Goal: Task Accomplishment & Management: Complete application form

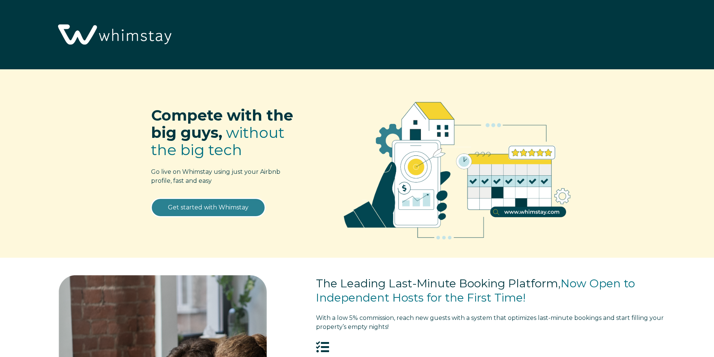
click at [217, 207] on link "Get started with Whimstay" at bounding box center [208, 207] width 114 height 19
select select "IN"
click at [217, 207] on link "Get started with Whimstay" at bounding box center [208, 207] width 114 height 19
select select "IN"
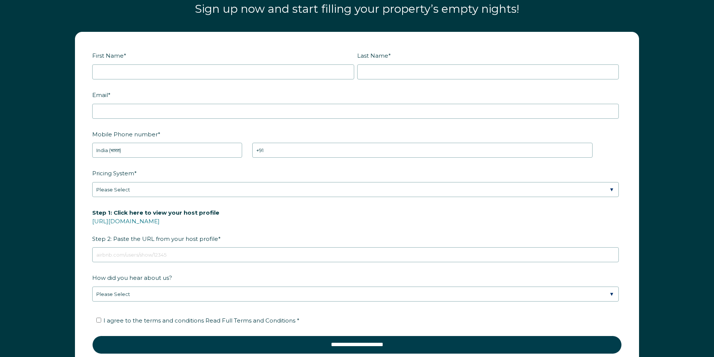
scroll to position [1069, 0]
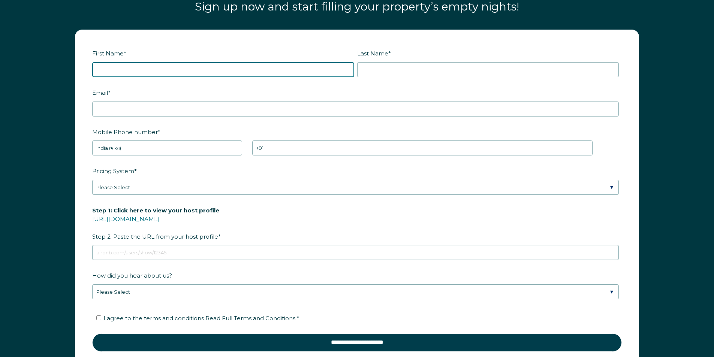
click at [179, 73] on input "First Name *" at bounding box center [223, 69] width 262 height 15
type input "Gopal"
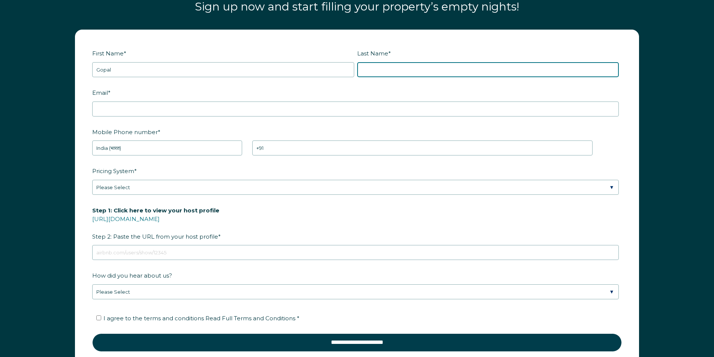
click at [374, 72] on input "Last Name *" at bounding box center [488, 69] width 262 height 15
type input "Srinivasan"
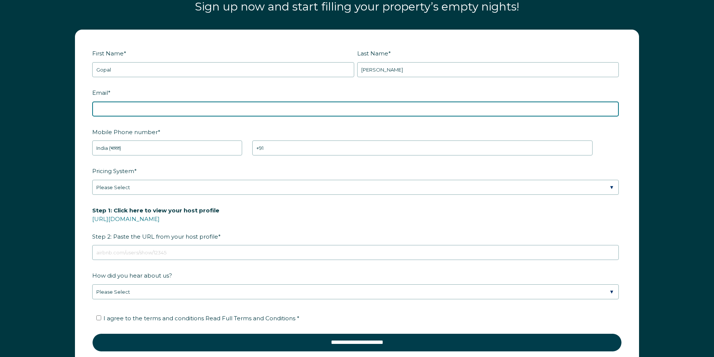
click at [337, 109] on input "Email *" at bounding box center [355, 109] width 526 height 15
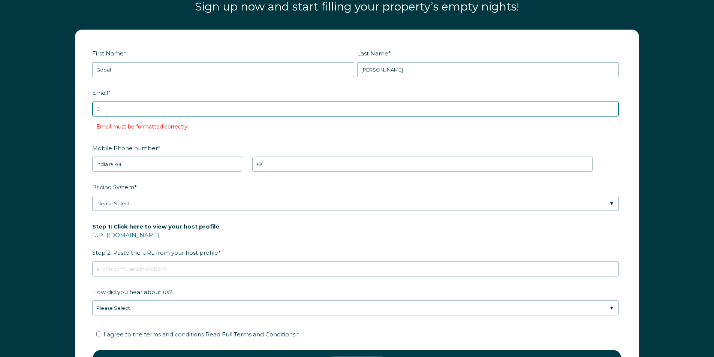
type input "chrisrental96@gmail.com"
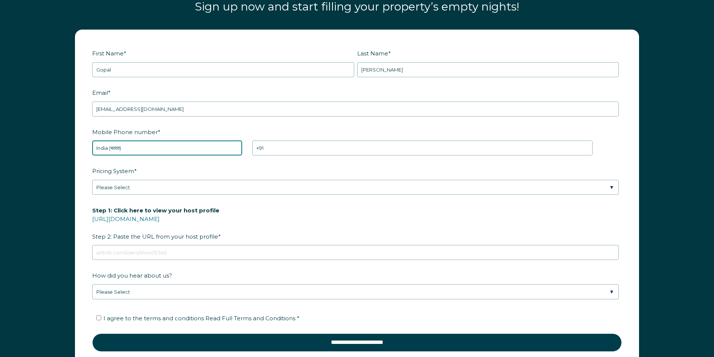
click at [208, 149] on select "* Afghanistan (‫افغانستان‬‎) Albania (Shqipëri) Algeria (‫الجزائر‬‎) American S…" at bounding box center [167, 147] width 150 height 15
select select "VI"
type input "+1340"
click at [208, 143] on select "* Afghanistan (‫افغانستان‬‎) Albania (Shqipëri) Algeria (‫الجزائر‬‎) American S…" at bounding box center [167, 147] width 150 height 15
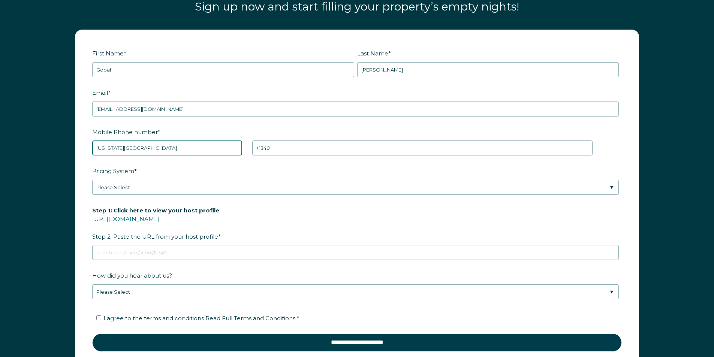
select select "US"
click at [92, 140] on select "* Afghanistan (‫افغانستان‬‎) Albania (Shqipëri) Algeria (‫الجزائر‬‎) American S…" at bounding box center [167, 147] width 150 height 15
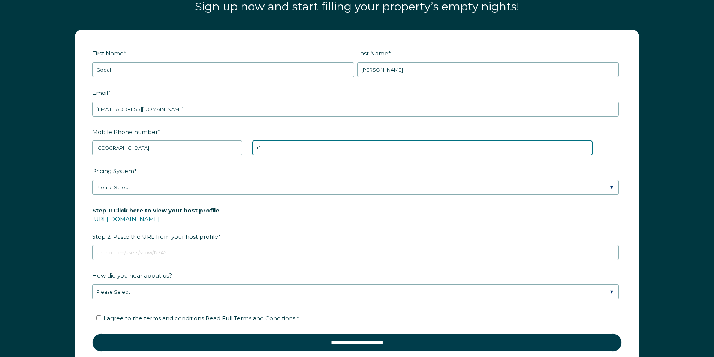
click at [287, 149] on input "+1" at bounding box center [422, 147] width 340 height 15
paste input "469)865-5623"
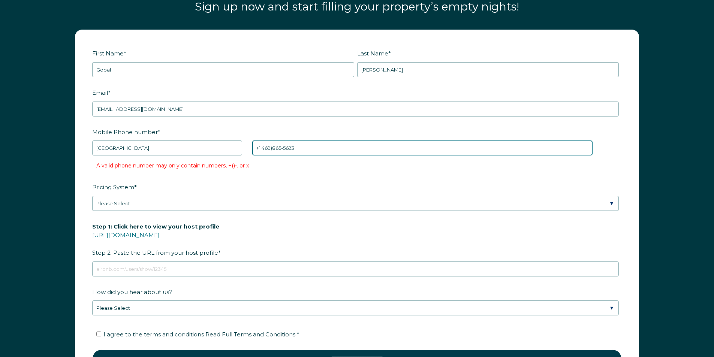
click at [284, 149] on input "+1 469)865-5623" at bounding box center [422, 147] width 340 height 15
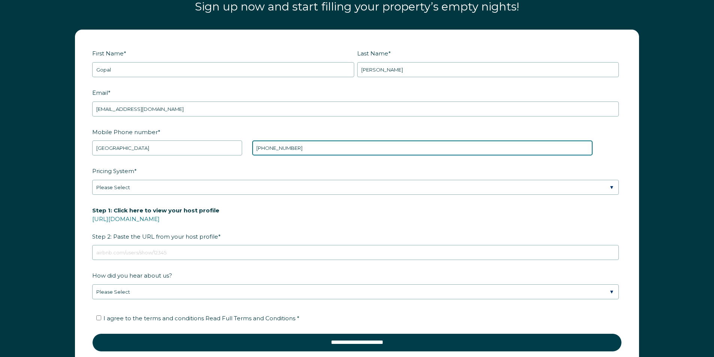
type input "+1 4698655623"
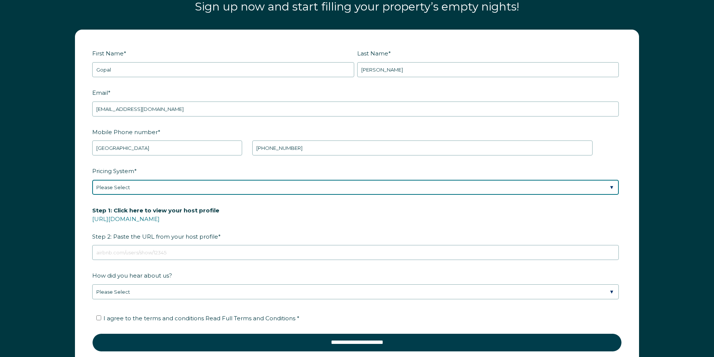
click at [223, 187] on select "Please Select Manual Airbnb Smart Pricing PriceLabs Wheelhouse Beyond Pricing 3…" at bounding box center [355, 187] width 526 height 15
select select "Airbnb Smart Pricing"
click at [92, 180] on select "Please Select Manual Airbnb Smart Pricing PriceLabs Wheelhouse Beyond Pricing 3…" at bounding box center [355, 187] width 526 height 15
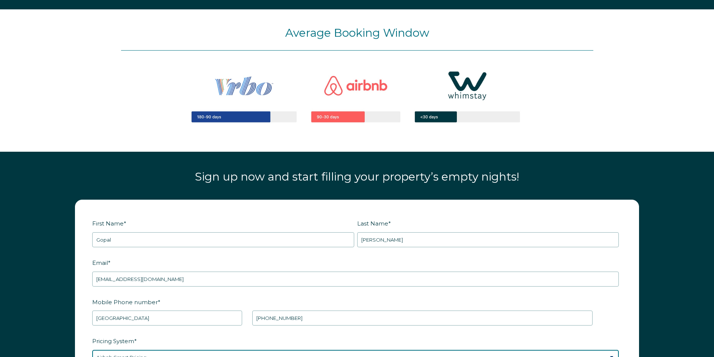
scroll to position [896, 0]
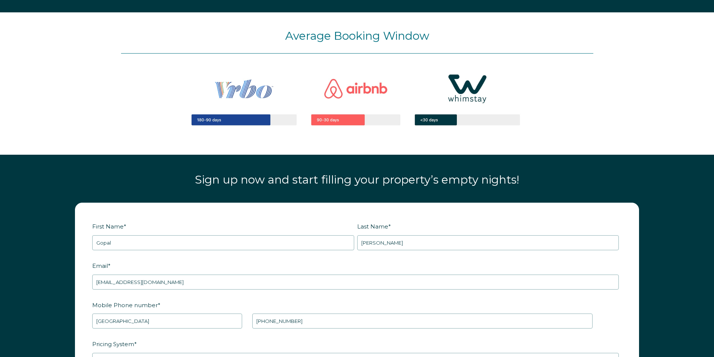
paste input "https://www.airbnb.co.in/users/show/687371271"
type input "https://www.airbnb.co.in/users/show/687371271"
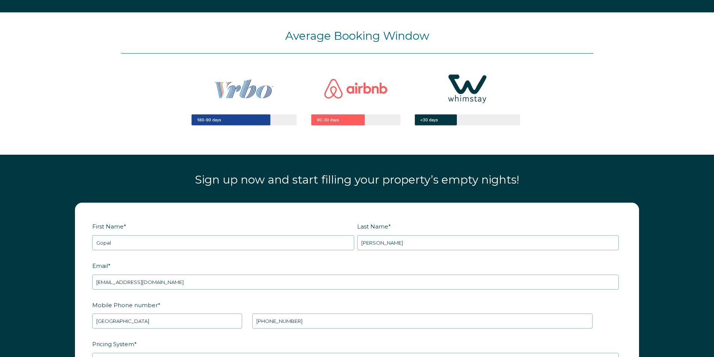
select select "Google Search"
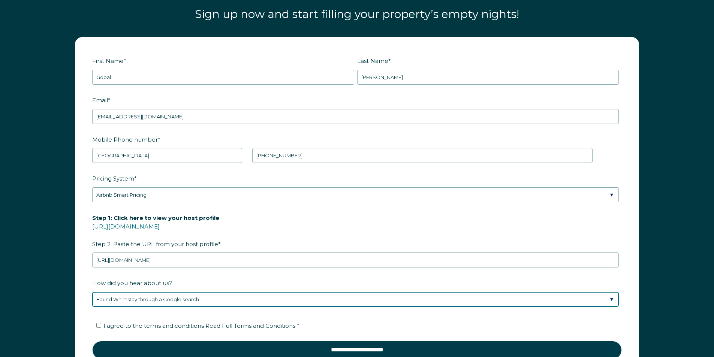
scroll to position [1074, 0]
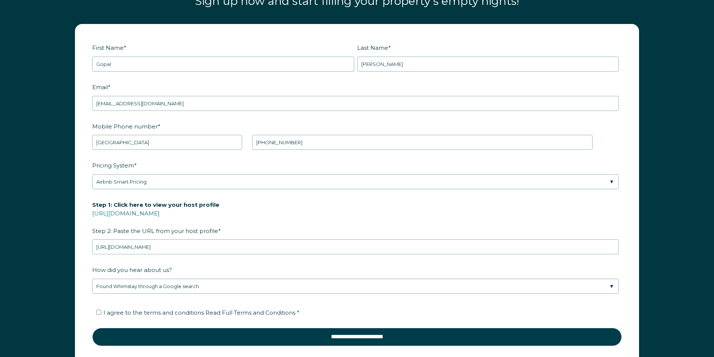
click at [193, 309] on span "I agree to the terms and conditions Read Full Terms and Conditions *" at bounding box center [201, 312] width 196 height 7
click at [101, 310] on input "I agree to the terms and conditions Read Full Terms and Conditions *" at bounding box center [98, 312] width 5 height 5
checkbox input "true"
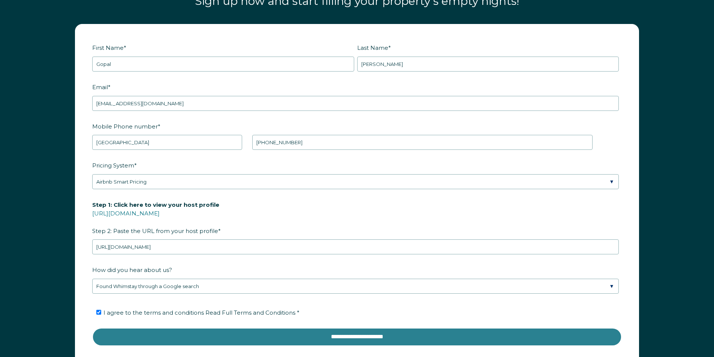
click at [253, 328] on input "**********" at bounding box center [356, 337] width 529 height 18
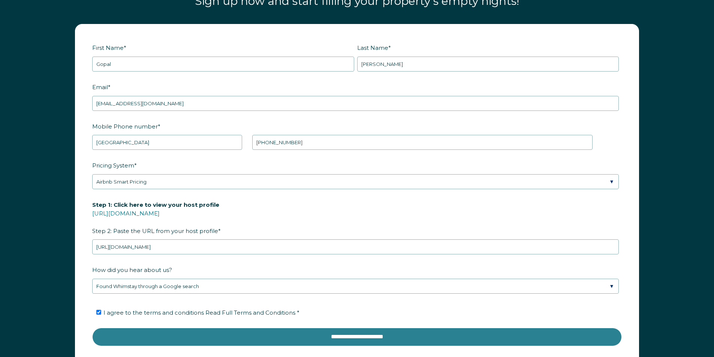
scroll to position [1071, 0]
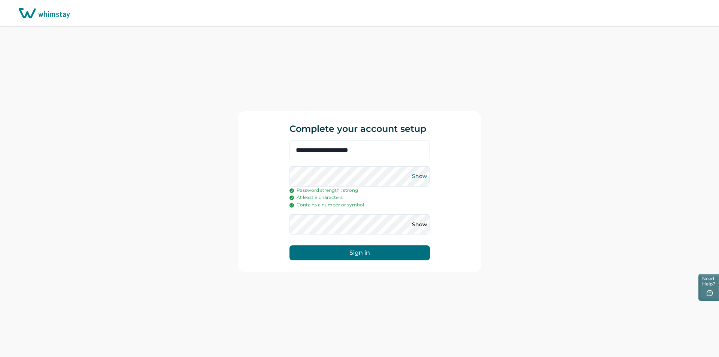
click at [417, 176] on button "Show" at bounding box center [420, 176] width 12 height 12
click at [361, 253] on button "Sign in" at bounding box center [360, 252] width 140 height 15
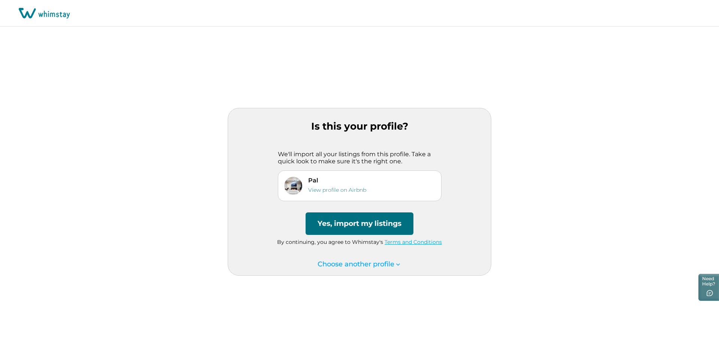
click at [359, 229] on button "Yes, import my listings" at bounding box center [360, 223] width 108 height 22
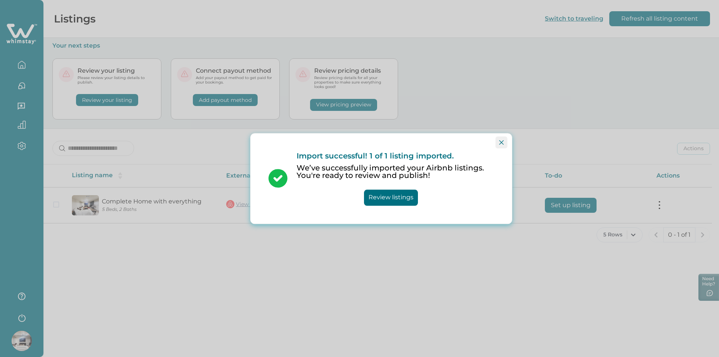
click at [501, 144] on icon "Close" at bounding box center [501, 142] width 4 height 4
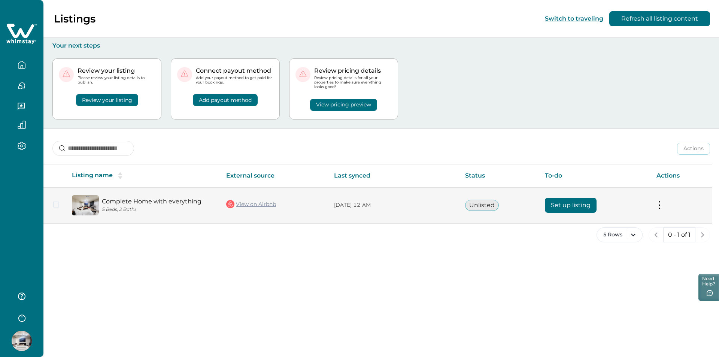
click at [584, 205] on button "Set up listing" at bounding box center [571, 205] width 52 height 15
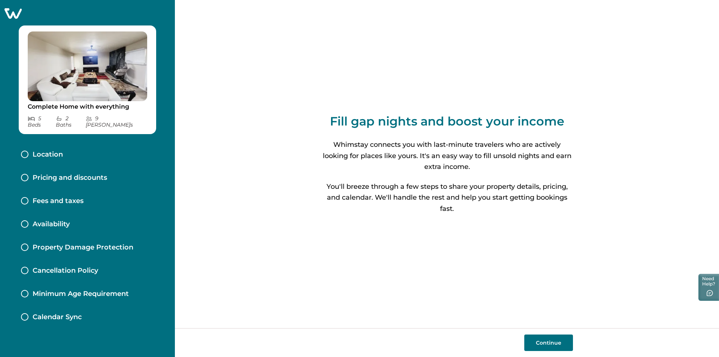
click at [558, 337] on button "Continue" at bounding box center [548, 343] width 49 height 16
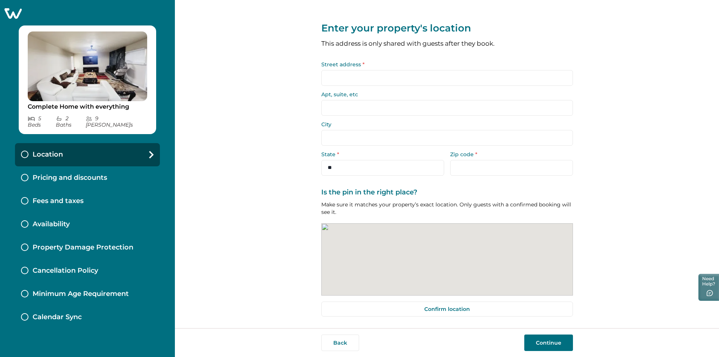
click at [361, 76] on input "Street address *" at bounding box center [447, 78] width 252 height 16
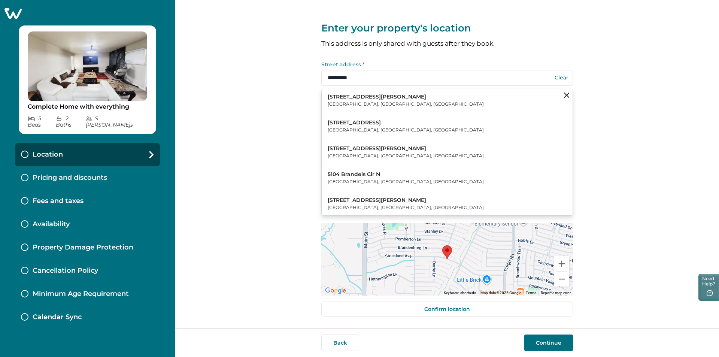
click at [363, 109] on button "5104 Brandenburg Ln The Colony, TX, USA" at bounding box center [447, 100] width 251 height 23
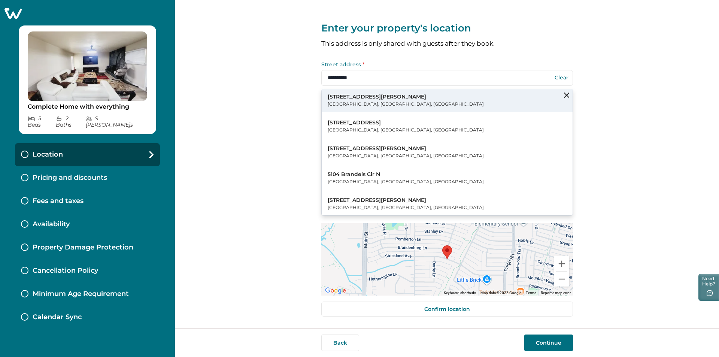
type input "**********"
select select "**"
type input "*****"
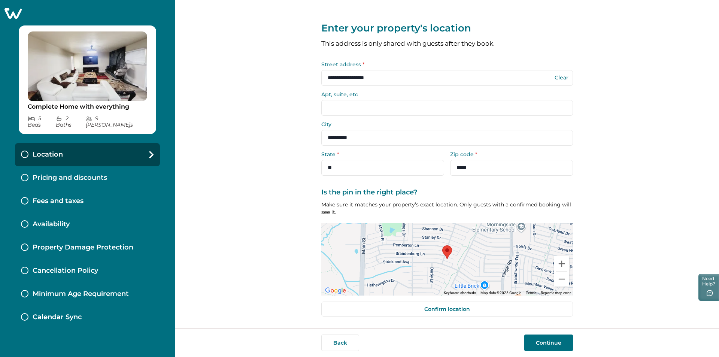
click at [557, 342] on button "Continue" at bounding box center [548, 343] width 49 height 16
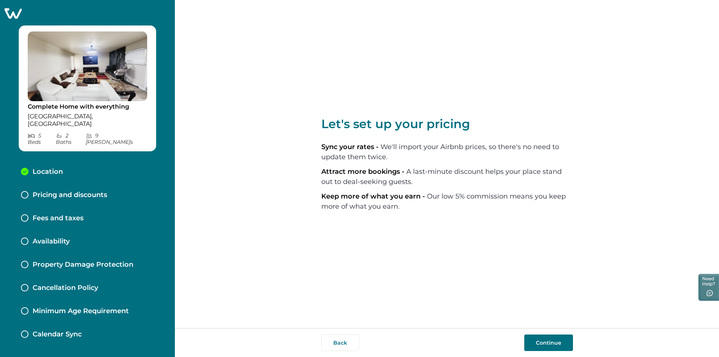
click at [542, 345] on button "Continue" at bounding box center [548, 343] width 49 height 16
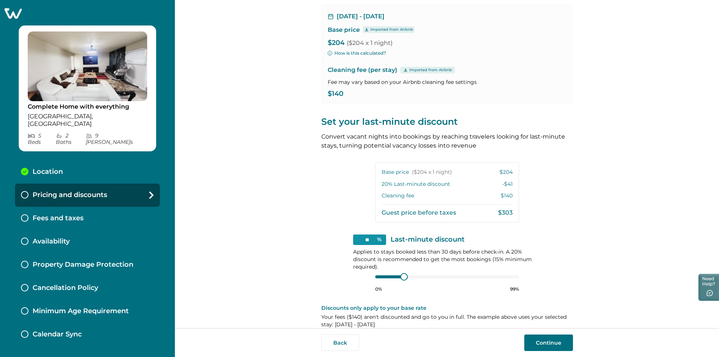
scroll to position [72, 0]
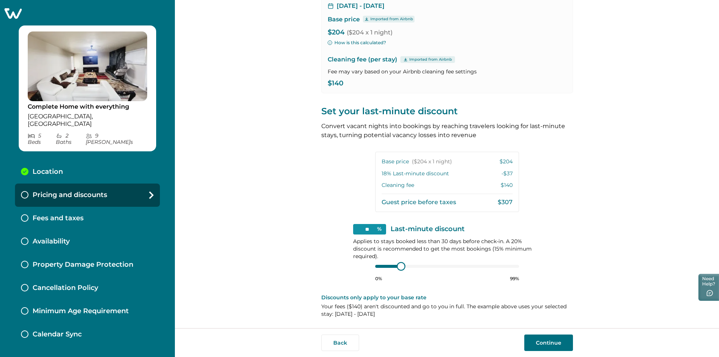
click at [400, 267] on div at bounding box center [401, 266] width 7 height 7
type input "**"
click at [396, 269] on div at bounding box center [396, 266] width 7 height 7
click at [545, 340] on button "Continue" at bounding box center [548, 343] width 49 height 16
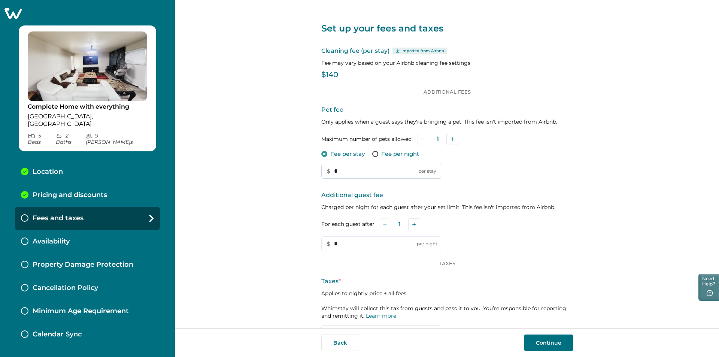
click at [354, 167] on input "*" at bounding box center [381, 171] width 120 height 15
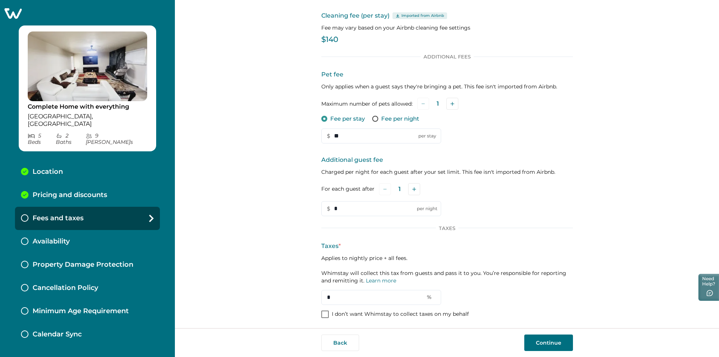
scroll to position [37, 0]
type input "*"
type input "**"
click at [369, 279] on link "Learn more" at bounding box center [381, 278] width 30 height 7
click at [337, 310] on p "I don’t want Whimstay to collect taxes on my behalf" at bounding box center [400, 312] width 137 height 7
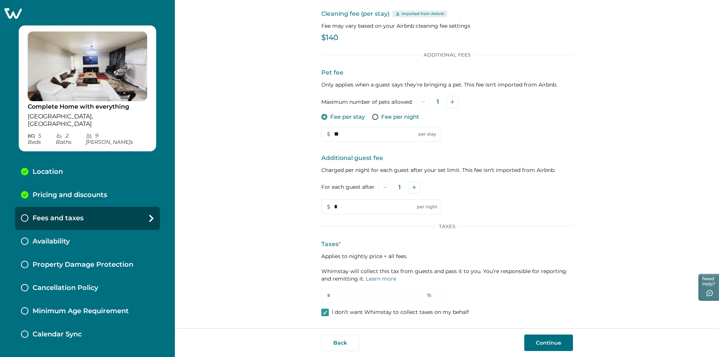
click at [534, 343] on button "Continue" at bounding box center [548, 343] width 49 height 16
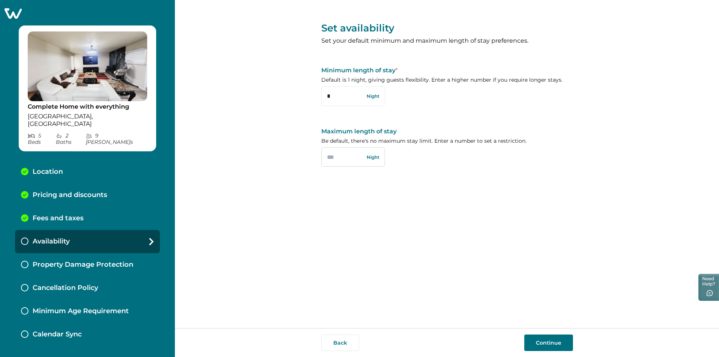
click at [348, 157] on input "text" at bounding box center [353, 156] width 64 height 19
click at [556, 341] on button "Continue" at bounding box center [548, 343] width 49 height 16
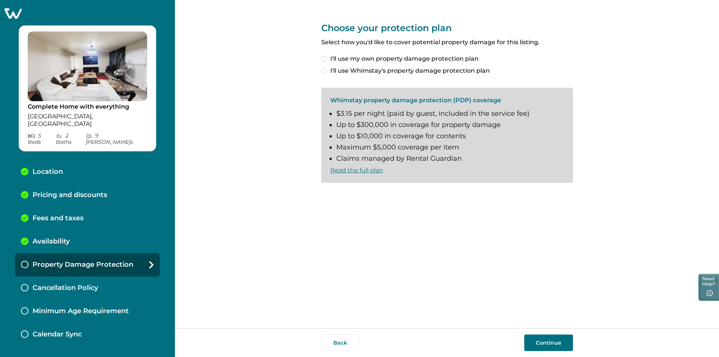
click at [329, 60] on label "I'll use my own property damage protection plan" at bounding box center [447, 58] width 252 height 9
click at [327, 69] on label "I'll use Whimstay's property damage protection plan" at bounding box center [447, 70] width 252 height 9
click at [383, 197] on span "I understand and accept the Whimstay Host Terms and Conditions" at bounding box center [431, 195] width 202 height 9
click at [565, 341] on button "Continue" at bounding box center [548, 343] width 49 height 16
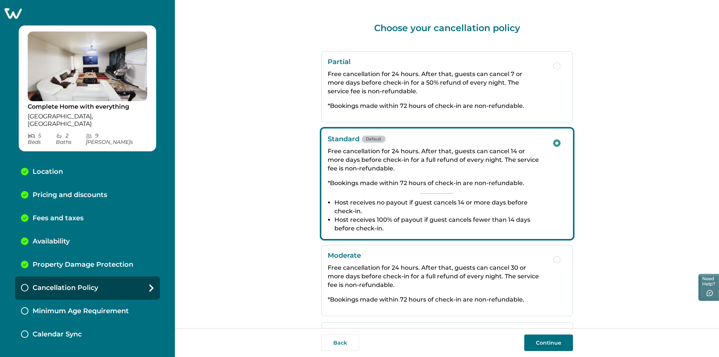
click at [550, 337] on button "Continue" at bounding box center [548, 343] width 49 height 16
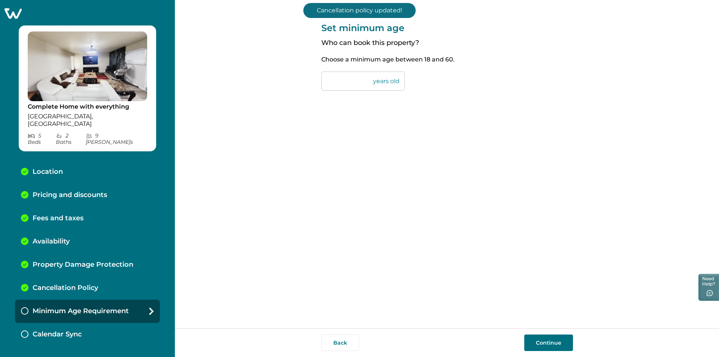
click at [540, 338] on button "Continue" at bounding box center [548, 343] width 49 height 16
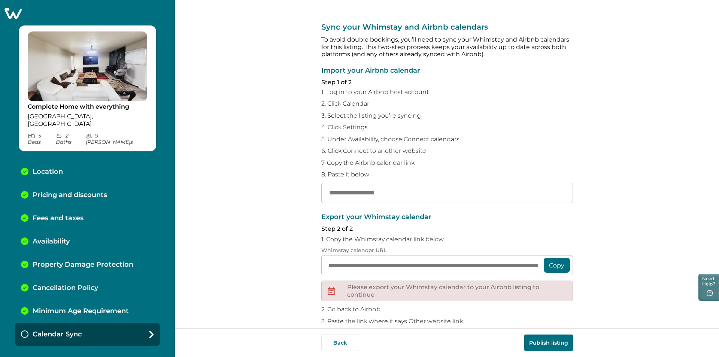
scroll to position [0, 332]
drag, startPoint x: 327, startPoint y: 267, endPoint x: 550, endPoint y: 295, distance: 225.4
click at [550, 295] on div "**********" at bounding box center [447, 287] width 252 height 147
click at [363, 199] on input "text" at bounding box center [447, 193] width 252 height 20
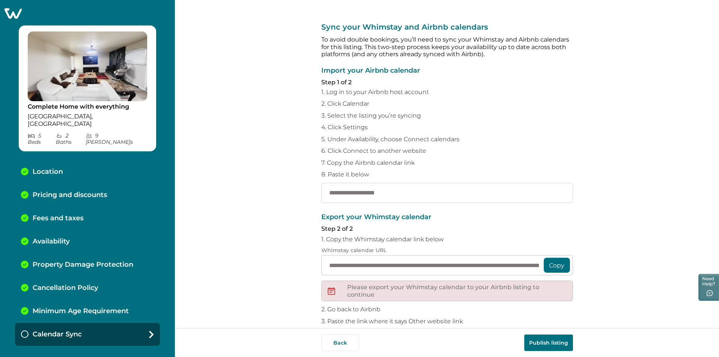
paste input "**********"
type input "**********"
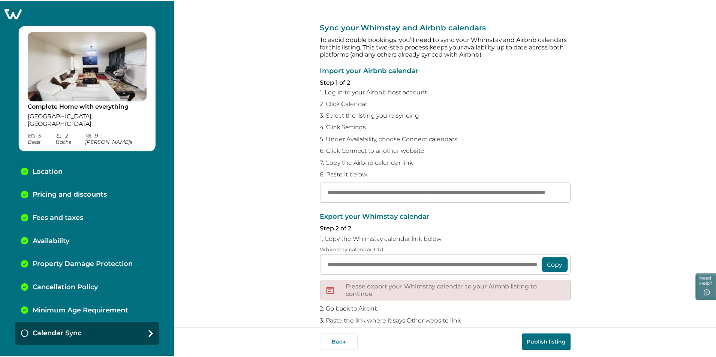
scroll to position [0, 0]
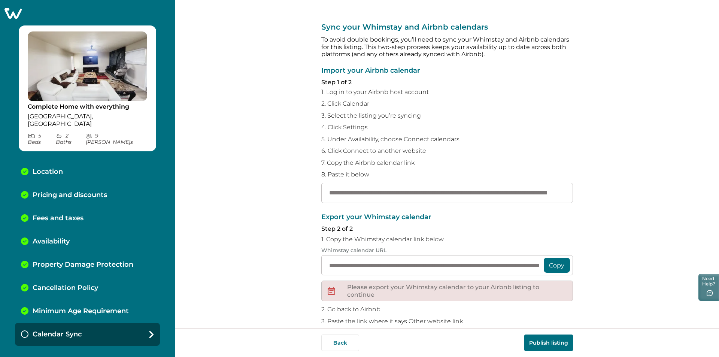
click at [557, 342] on button "Publish listing" at bounding box center [548, 343] width 49 height 16
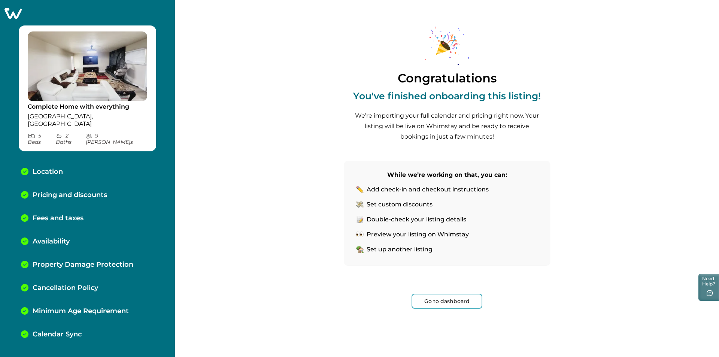
click at [460, 297] on button "Go to dashboard" at bounding box center [447, 301] width 71 height 15
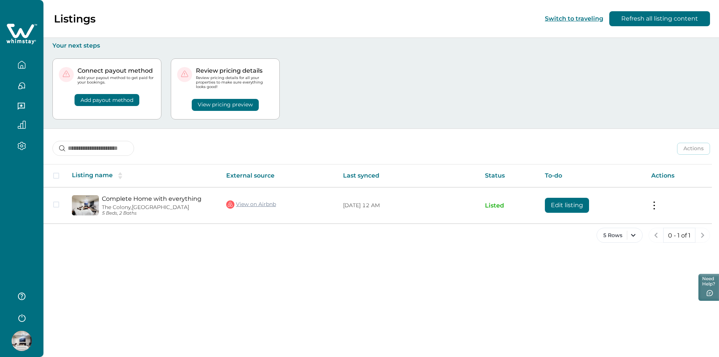
click at [226, 103] on button "View pricing preview" at bounding box center [225, 105] width 67 height 12
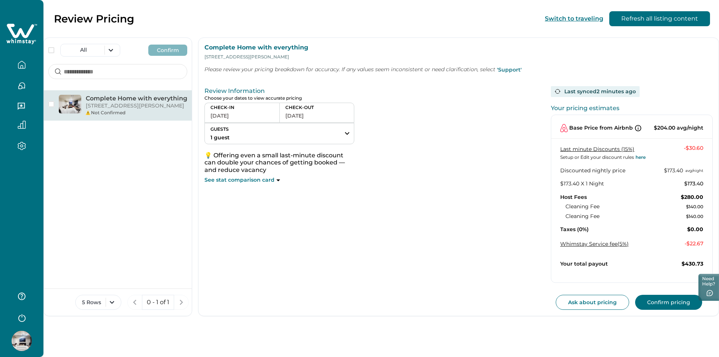
click at [659, 302] on button "Confirm pricing" at bounding box center [668, 302] width 67 height 15
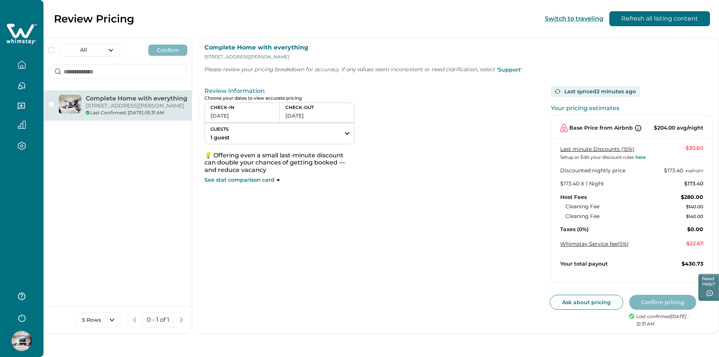
click at [352, 132] on icon "button" at bounding box center [347, 133] width 9 height 9
click at [426, 197] on div "Review Information Choose your dates to view accurate pricing CHECK-IN 09-16-20…" at bounding box center [371, 205] width 332 height 245
click at [598, 302] on button "Ask about pricing" at bounding box center [586, 302] width 73 height 15
click at [280, 179] on icon at bounding box center [278, 180] width 4 height 2
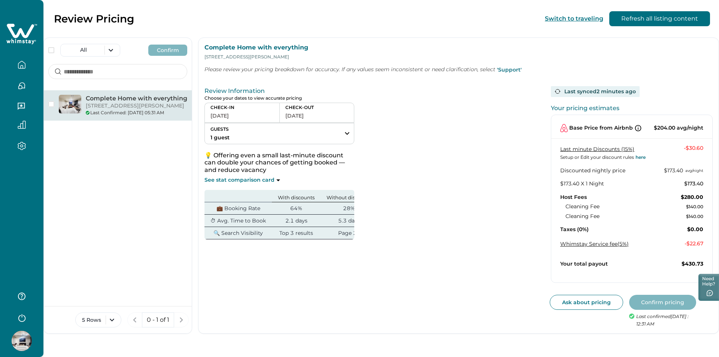
click at [422, 200] on div "CHECK-IN 09-16-2025 CHECK-OUT 09-17-2025 GUESTS 1 guest Adults Ages 18 or above…" at bounding box center [371, 171] width 332 height 137
click at [298, 124] on button "GUESTS 1 guest" at bounding box center [279, 133] width 149 height 21
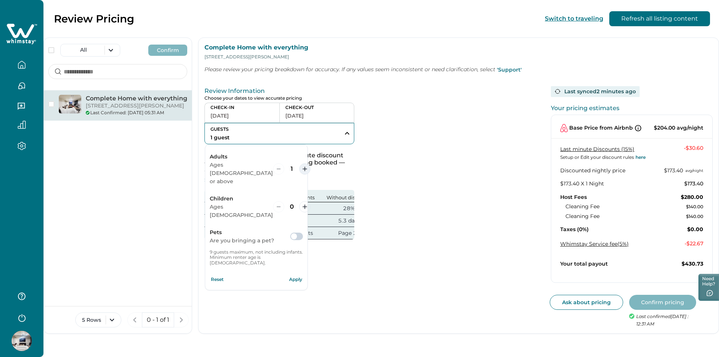
click at [311, 164] on button "increment" at bounding box center [304, 168] width 11 height 11
click at [303, 272] on button "Apply" at bounding box center [295, 279] width 15 height 15
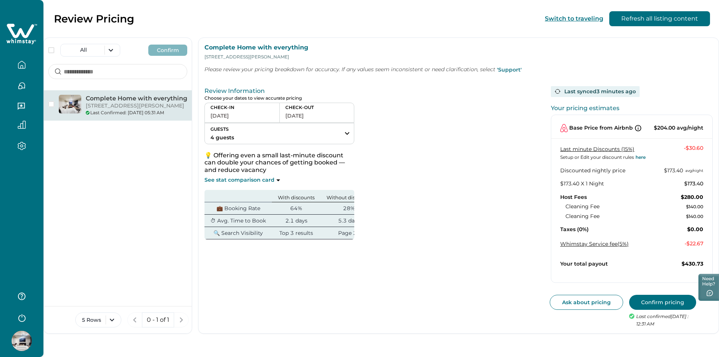
click at [18, 64] on icon "button" at bounding box center [22, 65] width 8 height 8
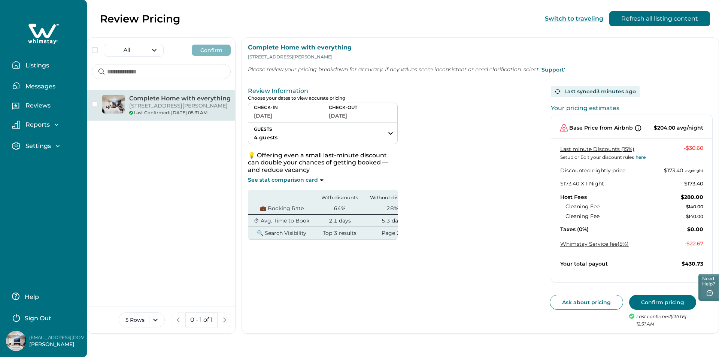
click at [49, 144] on p "Settings" at bounding box center [37, 145] width 28 height 7
click at [54, 163] on p "Profile details" at bounding box center [45, 161] width 44 height 7
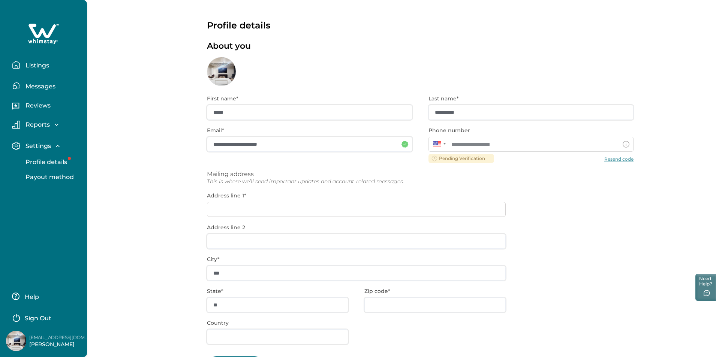
click at [37, 65] on p "Listings" at bounding box center [36, 65] width 26 height 7
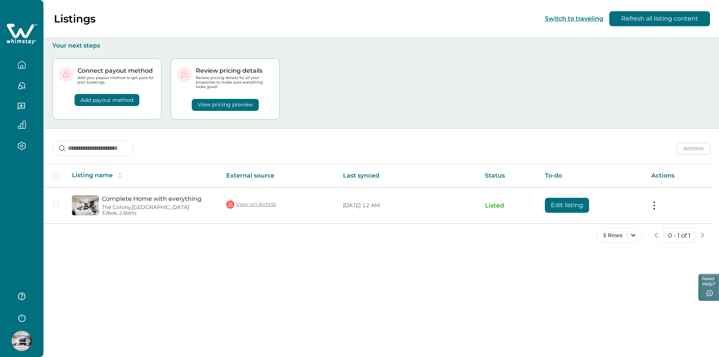
click at [266, 109] on div "View pricing preview" at bounding box center [225, 100] width 96 height 21
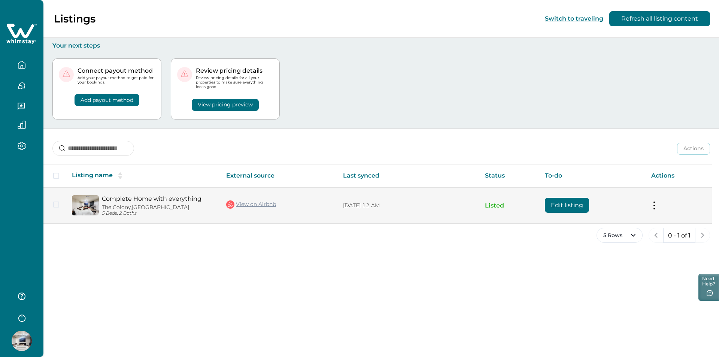
click at [551, 208] on button "Edit listing" at bounding box center [567, 205] width 44 height 15
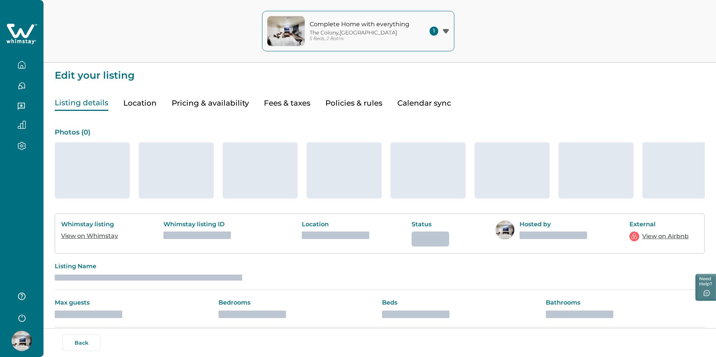
click at [289, 101] on button "Fees & taxes" at bounding box center [287, 103] width 46 height 15
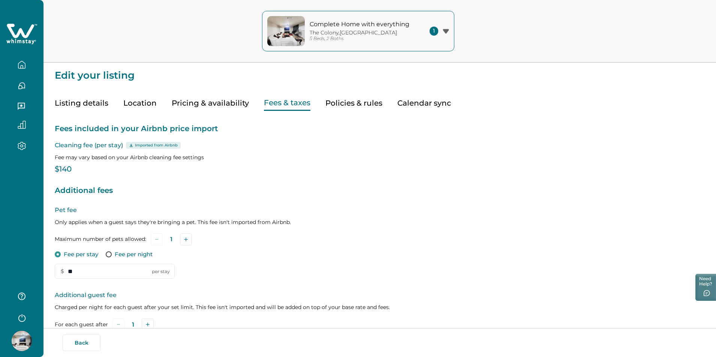
click at [285, 200] on div "Fees included in your Airbnb price import Cleaning fee (per stay) Imported from…" at bounding box center [380, 288] width 650 height 354
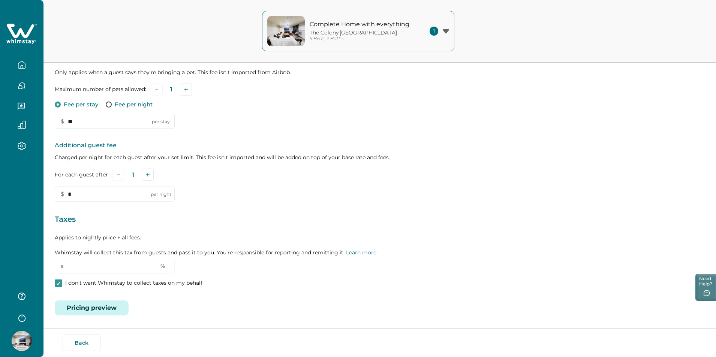
scroll to position [150, 0]
click at [85, 307] on button "Pricing preview" at bounding box center [92, 307] width 74 height 15
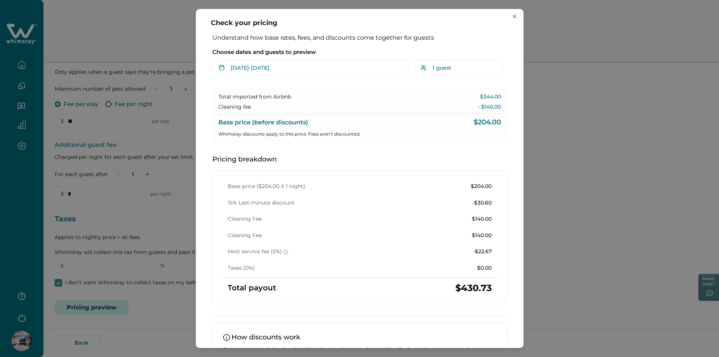
click at [387, 182] on div "Base price ($204.00 X 1 night) $204.00 15% Last-minute discount -$30.60 Cleanin…" at bounding box center [359, 237] width 295 height 134
click at [514, 16] on icon "Close" at bounding box center [515, 17] width 4 height 4
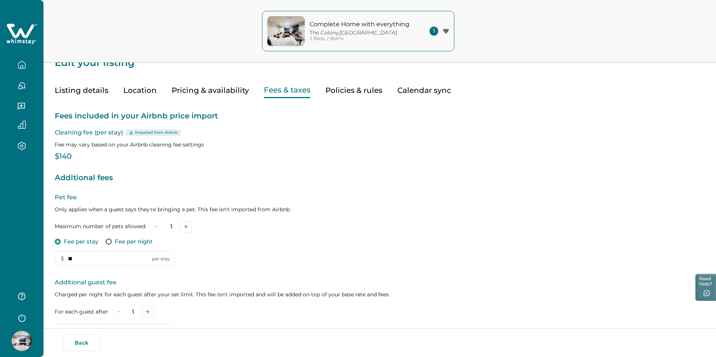
scroll to position [13, 0]
click at [80, 180] on p "Additional fees" at bounding box center [380, 178] width 650 height 12
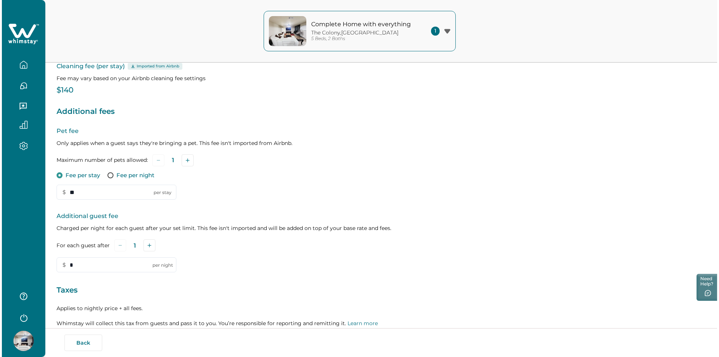
scroll to position [150, 0]
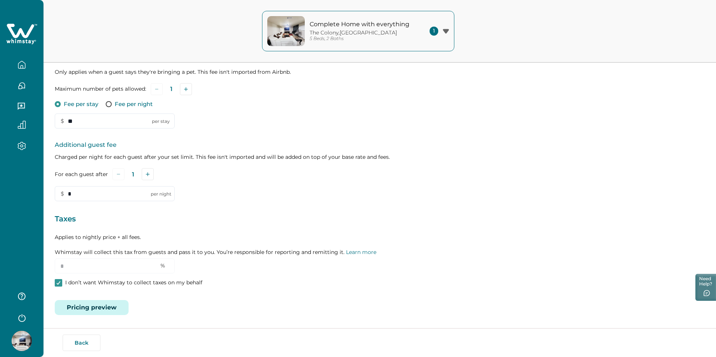
click at [108, 308] on button "Pricing preview" at bounding box center [92, 307] width 74 height 15
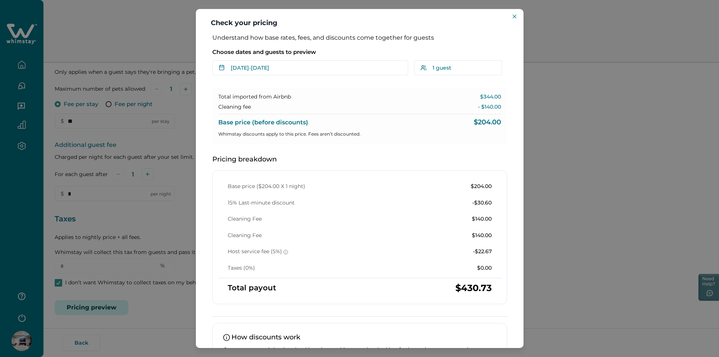
drag, startPoint x: 517, startPoint y: 215, endPoint x: 522, endPoint y: 219, distance: 6.1
click at [522, 219] on div "Understand how base rates, fees, and discounts come together for guests Choose …" at bounding box center [360, 191] width 328 height 314
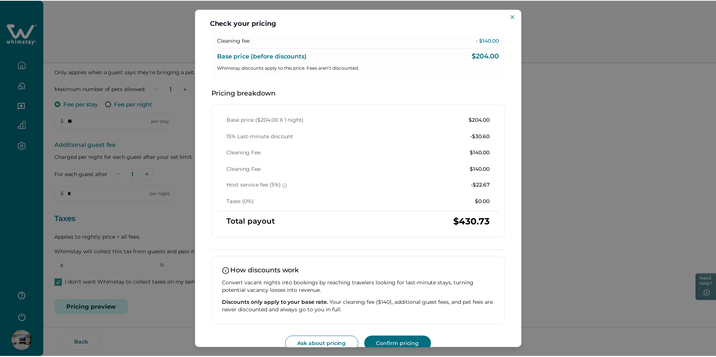
scroll to position [79, 0]
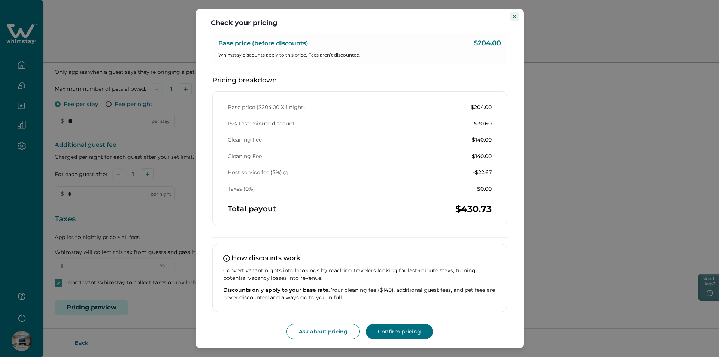
click at [515, 15] on icon "Close" at bounding box center [515, 17] width 4 height 4
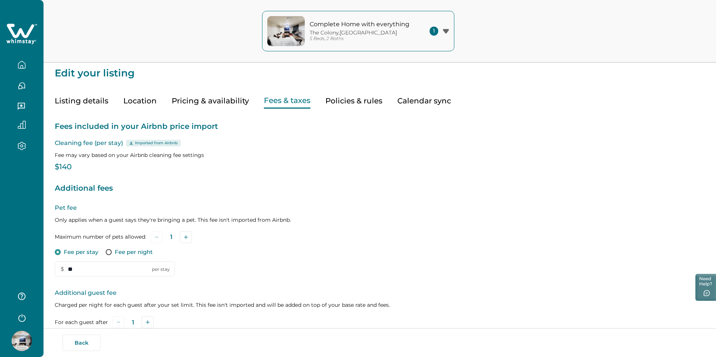
scroll to position [0, 0]
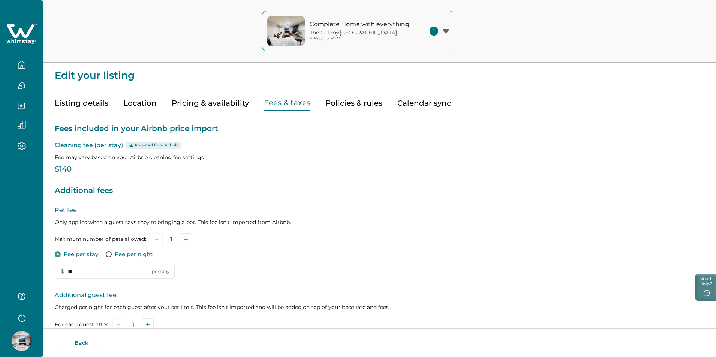
click at [217, 100] on button "Pricing & availability" at bounding box center [210, 103] width 77 height 15
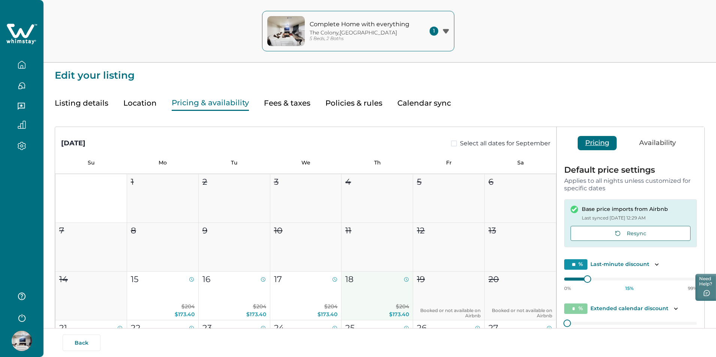
click at [383, 289] on button "18 $204 $173.40" at bounding box center [377, 296] width 72 height 49
type input "**"
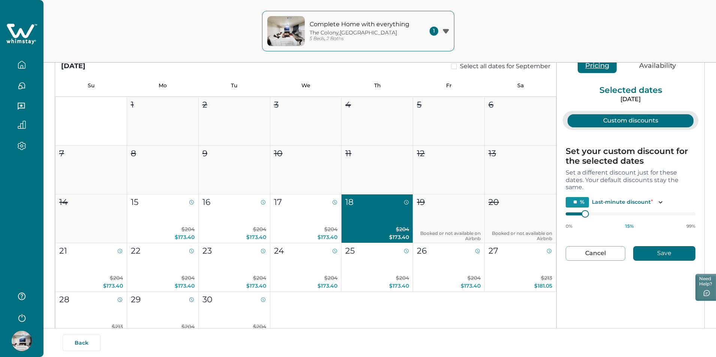
scroll to position [78, 0]
click at [19, 124] on icon "button" at bounding box center [22, 125] width 8 height 8
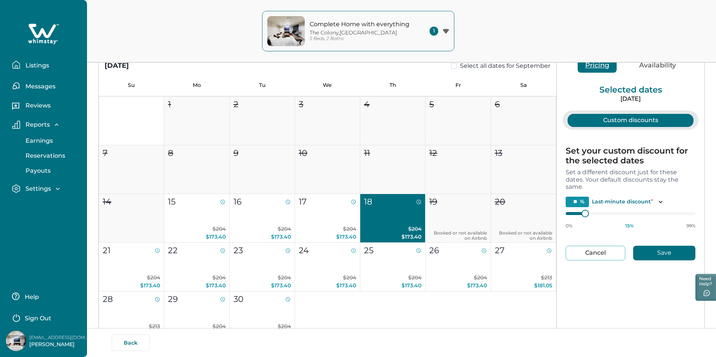
click at [23, 184] on button "Settings" at bounding box center [46, 188] width 69 height 9
click at [45, 211] on button "Profile details" at bounding box center [51, 204] width 69 height 15
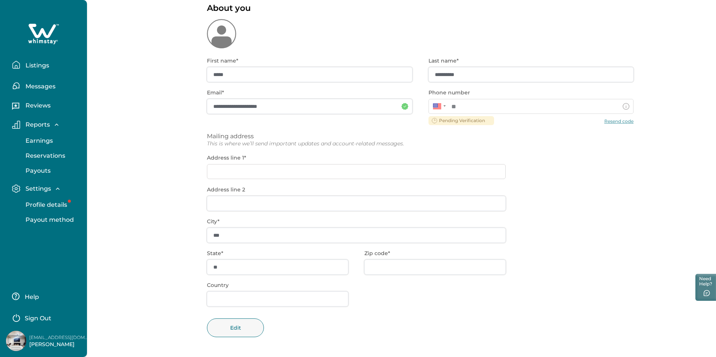
type input "**********"
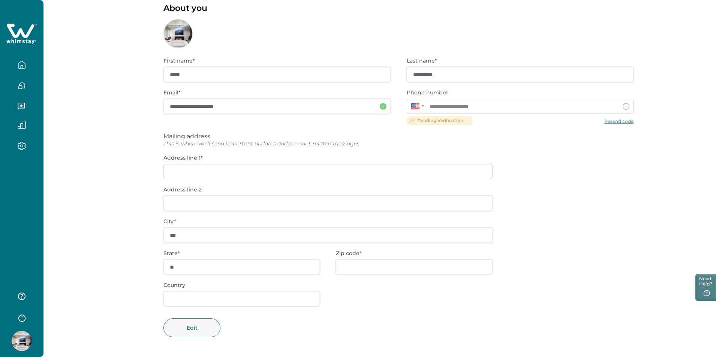
click at [21, 59] on button "button" at bounding box center [21, 64] width 31 height 15
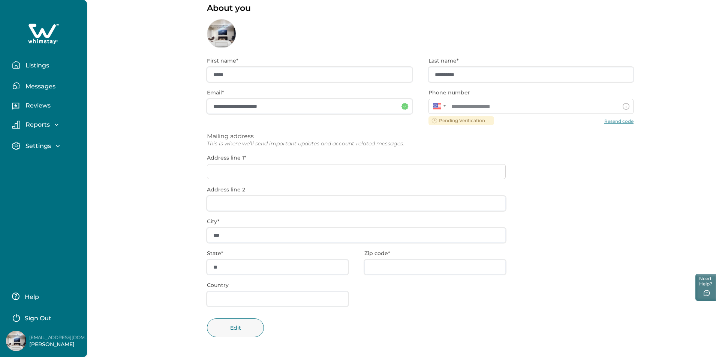
click at [21, 59] on button "Listings" at bounding box center [46, 64] width 69 height 15
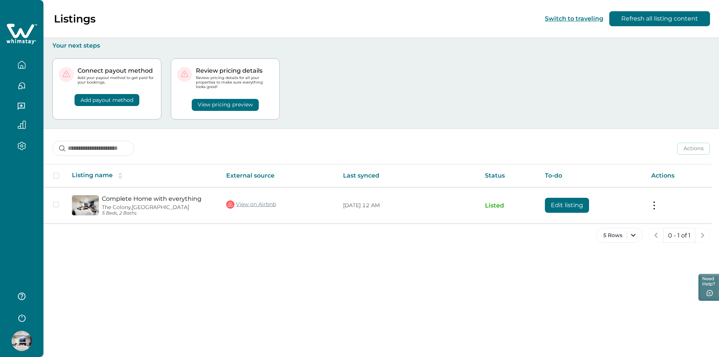
click at [272, 103] on div "View pricing preview" at bounding box center [225, 100] width 96 height 21
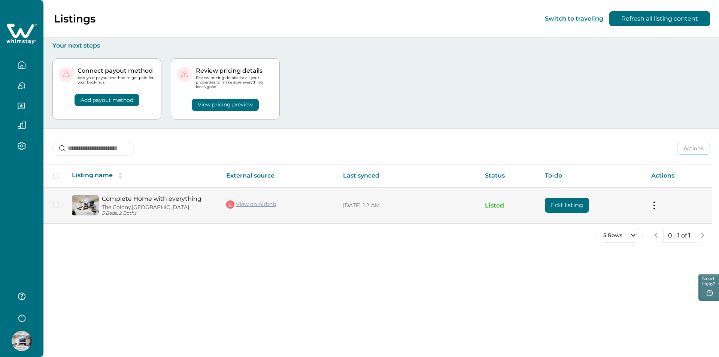
click at [575, 206] on button "Edit listing" at bounding box center [567, 205] width 44 height 15
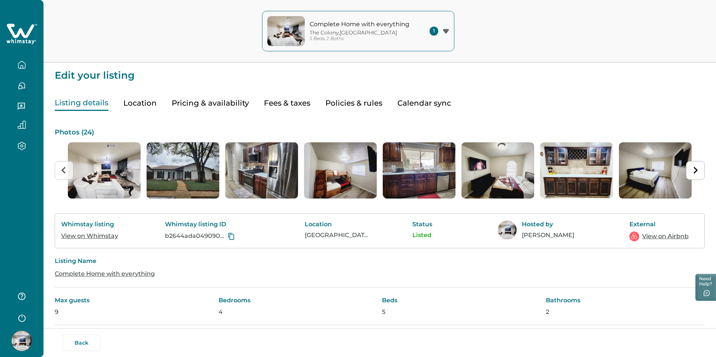
click at [222, 109] on button "Pricing & availability" at bounding box center [210, 103] width 77 height 15
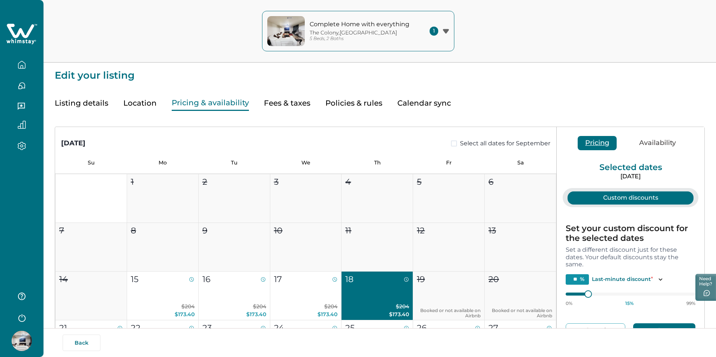
click at [284, 110] on button "Fees & taxes" at bounding box center [287, 103] width 46 height 15
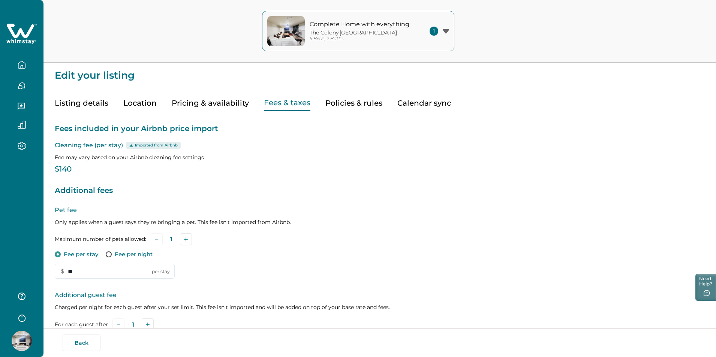
click at [154, 146] on p "Imported from Airbnb" at bounding box center [156, 145] width 43 height 6
click at [260, 217] on div "Pet fee Only applies when a guest says they're bringing a pet. This fee isn't i…" at bounding box center [380, 242] width 650 height 73
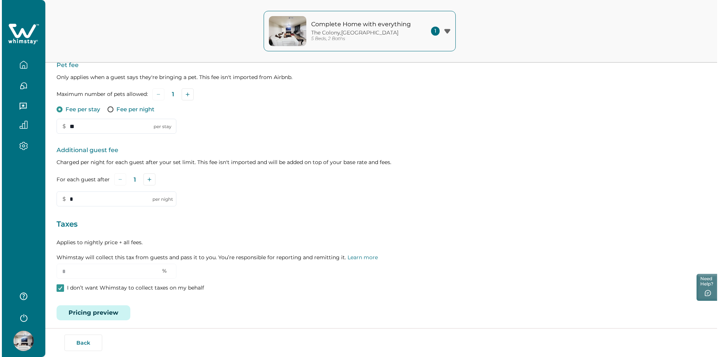
scroll to position [150, 0]
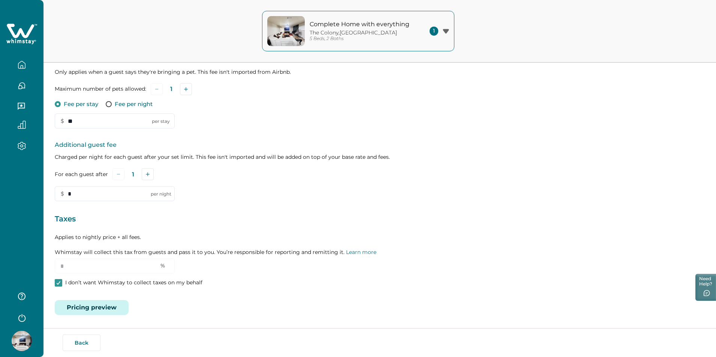
click at [78, 306] on button "Pricing preview" at bounding box center [92, 307] width 74 height 15
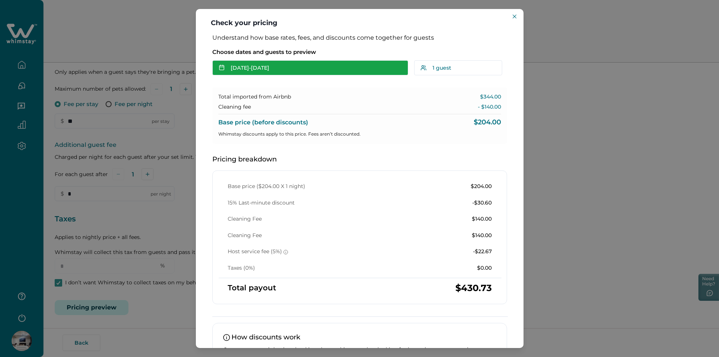
click at [261, 66] on button "Sep 16 - Sep 17" at bounding box center [310, 67] width 196 height 15
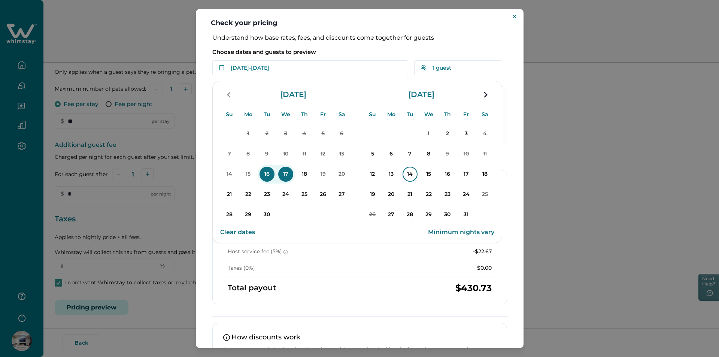
click at [408, 168] on p "14" at bounding box center [410, 174] width 15 height 15
click at [428, 172] on p "15" at bounding box center [428, 174] width 15 height 15
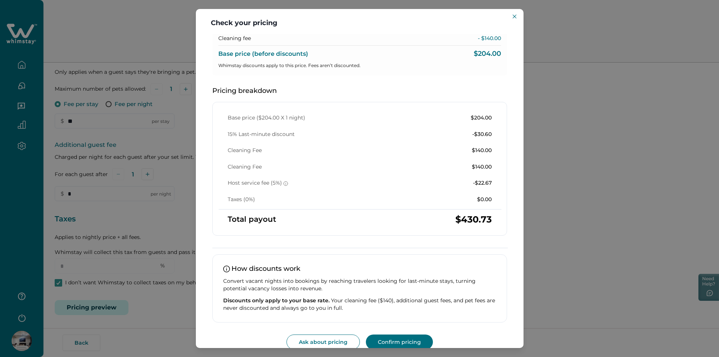
scroll to position [79, 0]
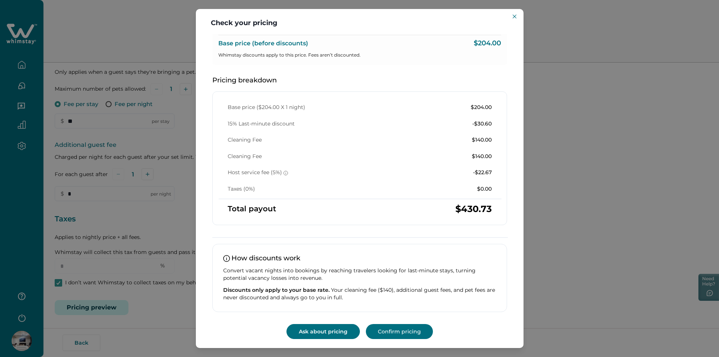
click at [339, 330] on button "Ask about pricing" at bounding box center [323, 331] width 73 height 15
click at [399, 328] on button "Confirm pricing" at bounding box center [399, 331] width 67 height 15
click at [549, 233] on div "Check your pricing Understand how base rates, fees, and discounts come together…" at bounding box center [359, 178] width 719 height 357
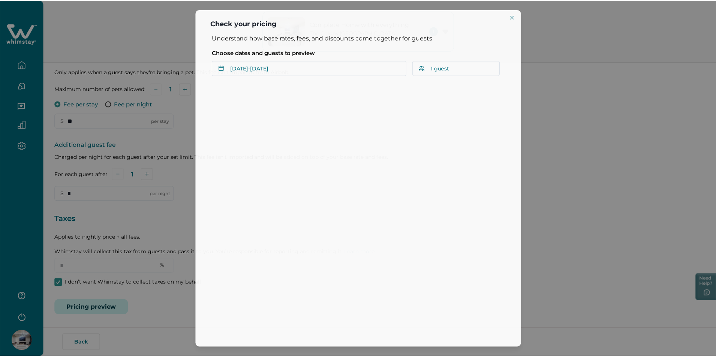
scroll to position [0, 0]
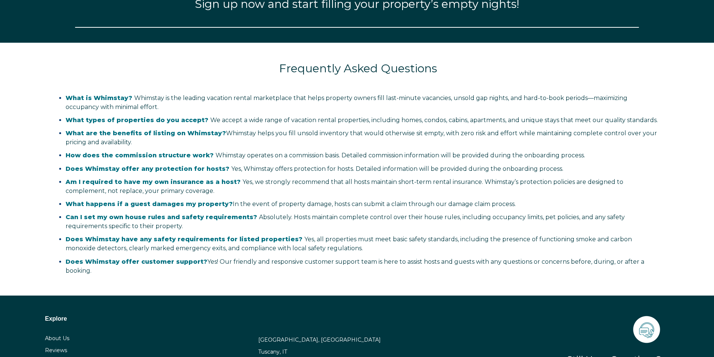
select select "IN"
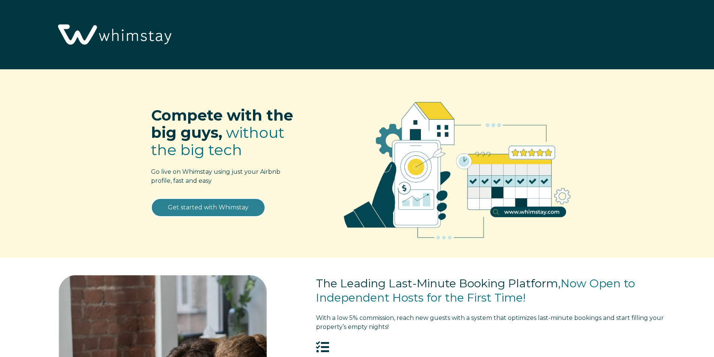
click at [210, 203] on link "Get started with Whimstay" at bounding box center [208, 207] width 114 height 19
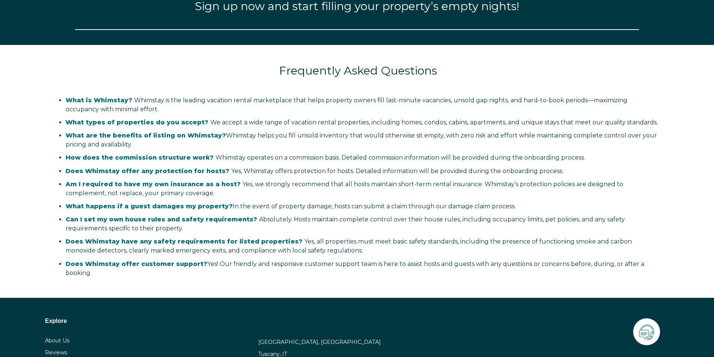
select select "IN"
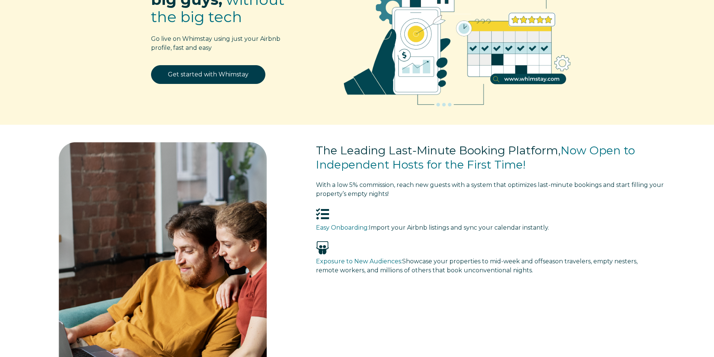
scroll to position [0, 0]
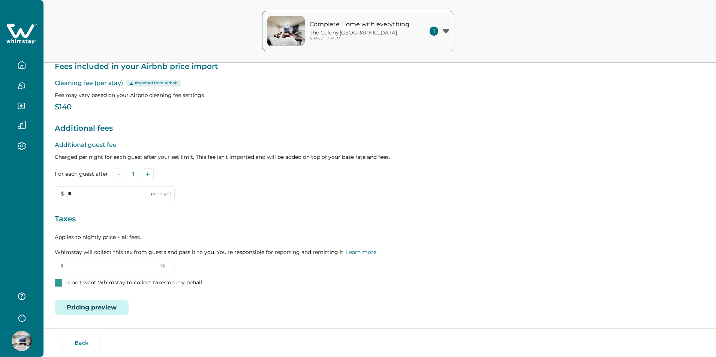
click at [118, 308] on button "Pricing preview" at bounding box center [92, 307] width 74 height 15
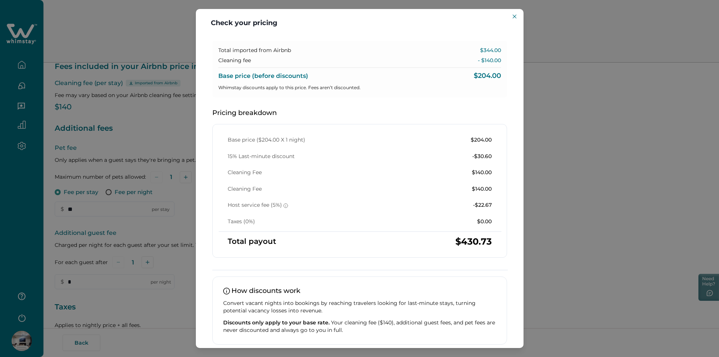
scroll to position [79, 0]
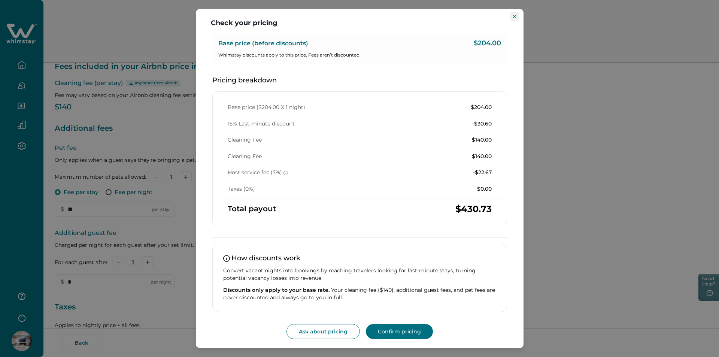
click at [514, 18] on button "Close" at bounding box center [514, 16] width 9 height 9
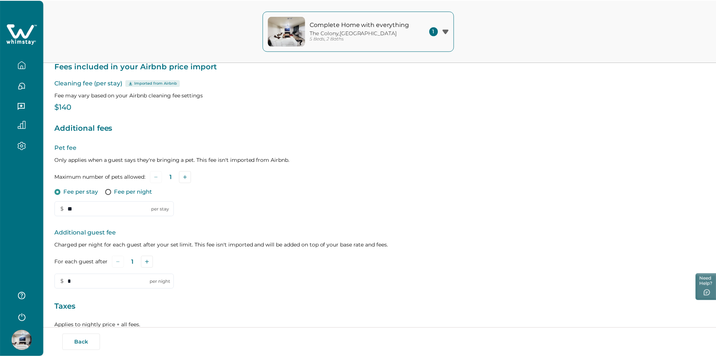
scroll to position [150, 0]
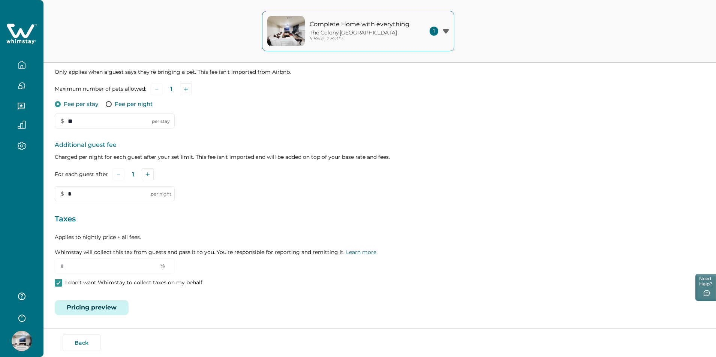
click at [22, 58] on button "button" at bounding box center [21, 64] width 31 height 15
